Goal: Task Accomplishment & Management: Manage account settings

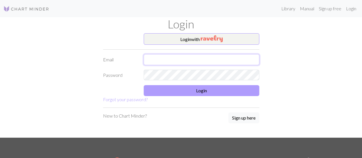
type input "[EMAIL_ADDRESS][DOMAIN_NAME]"
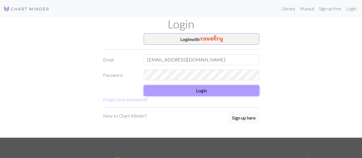
click at [158, 87] on button "Login" at bounding box center [202, 90] width 116 height 11
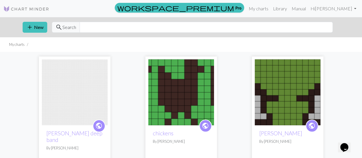
click at [79, 91] on img at bounding box center [75, 92] width 66 height 66
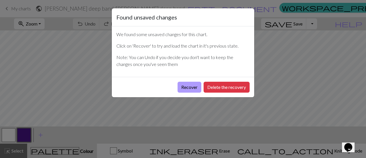
click at [190, 84] on button "Recover" at bounding box center [190, 87] width 24 height 11
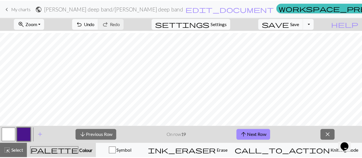
scroll to position [206, 0]
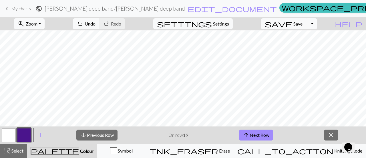
click at [11, 9] on span "My charts" at bounding box center [21, 8] width 20 height 5
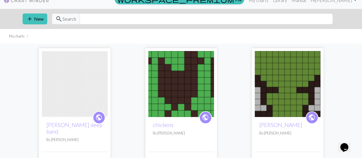
scroll to position [4, 0]
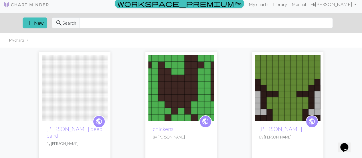
click at [77, 84] on img at bounding box center [75, 88] width 66 height 66
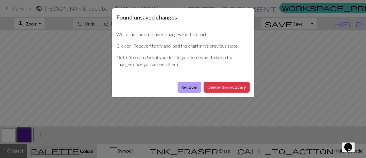
click at [182, 86] on button "Recover" at bounding box center [190, 87] width 24 height 11
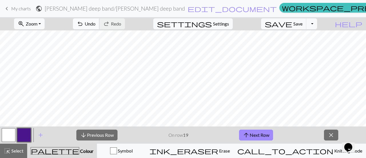
click at [84, 22] on span "undo" at bounding box center [80, 24] width 7 height 8
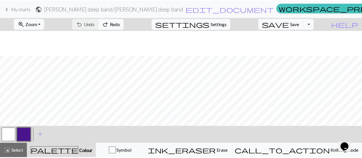
scroll to position [66, 0]
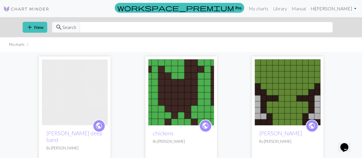
click at [354, 9] on link "Hi [PERSON_NAME]" at bounding box center [333, 8] width 50 height 11
